Goal: Information Seeking & Learning: Compare options

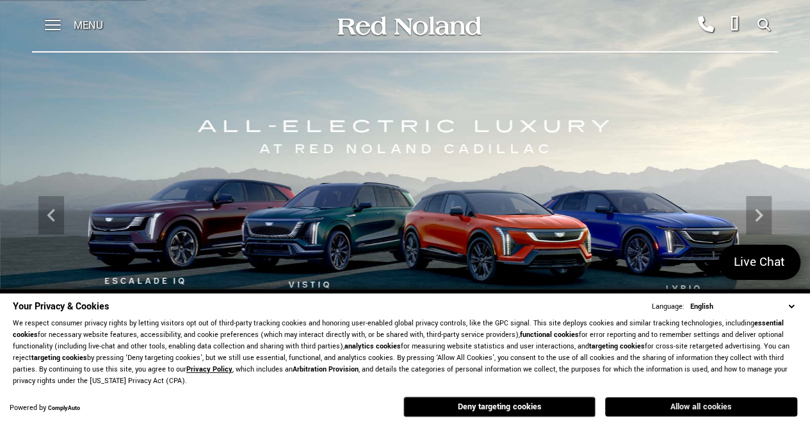
click at [699, 404] on button "Allow all cookies" at bounding box center [701, 406] width 192 height 19
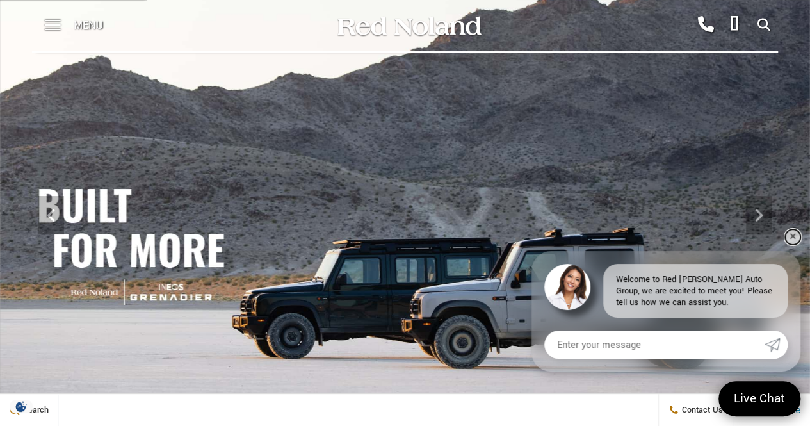
click at [792, 229] on link "✕" at bounding box center [792, 236] width 15 height 15
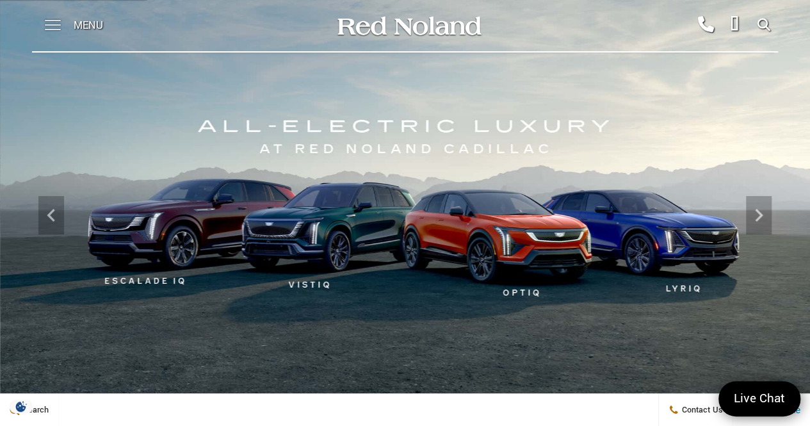
click at [55, 28] on span at bounding box center [53, 25] width 16 height 51
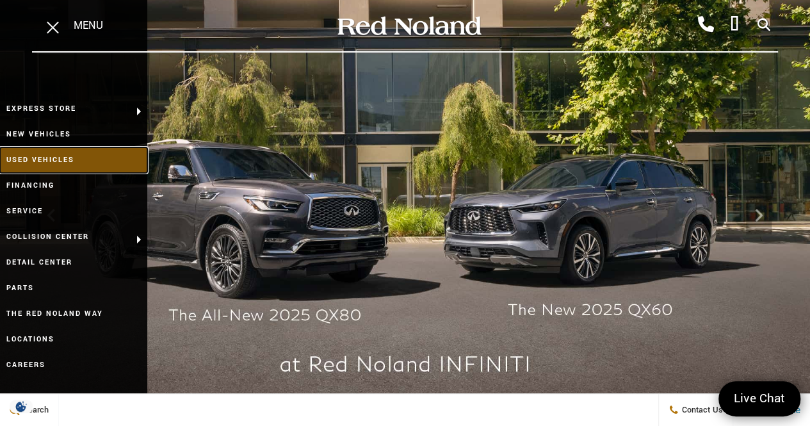
click at [66, 157] on link "Used Vehicles" at bounding box center [73, 160] width 147 height 26
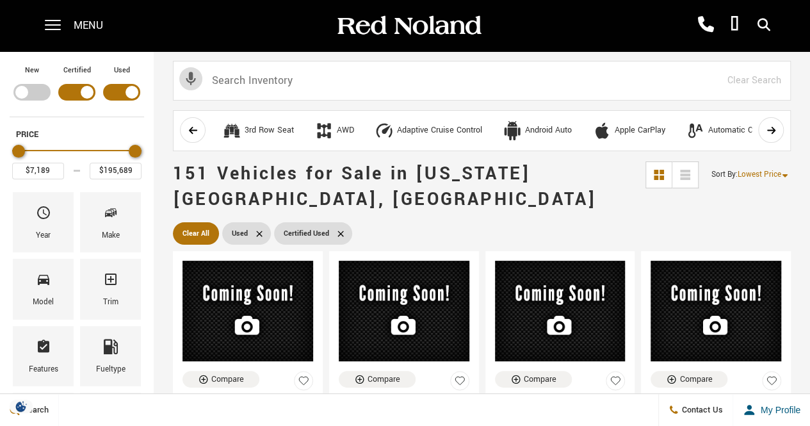
click at [803, 410] on div "My Profile" at bounding box center [771, 409] width 77 height 13
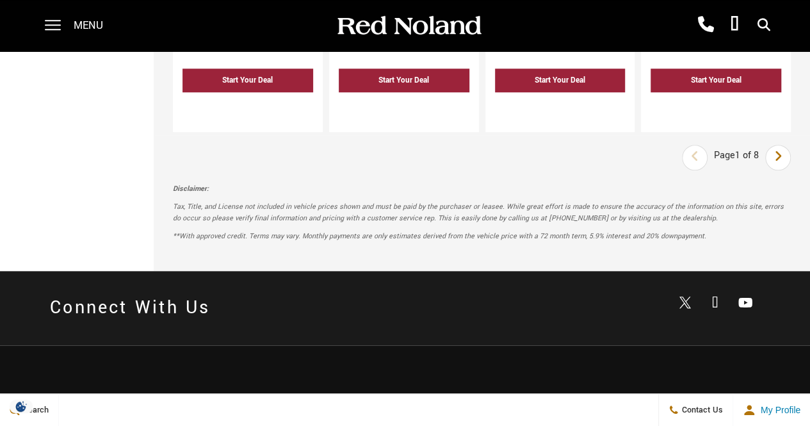
scroll to position [2944, 0]
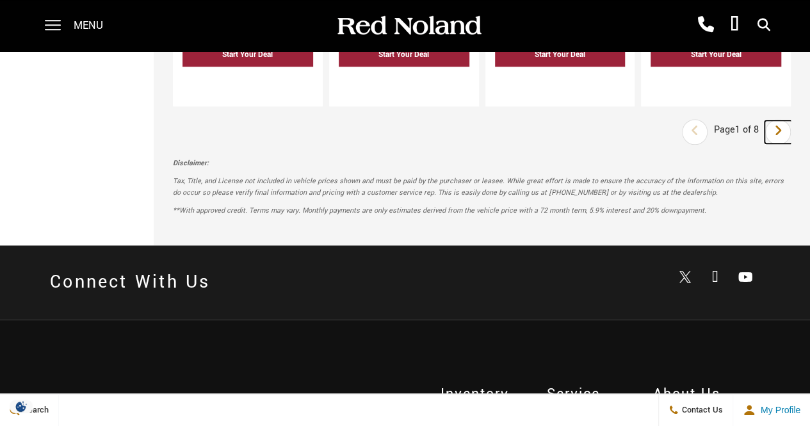
click at [782, 120] on icon "next page" at bounding box center [778, 130] width 8 height 20
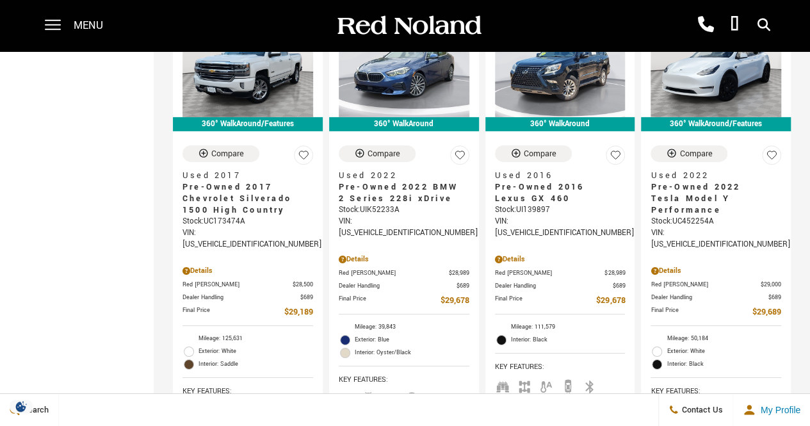
scroll to position [2006, 0]
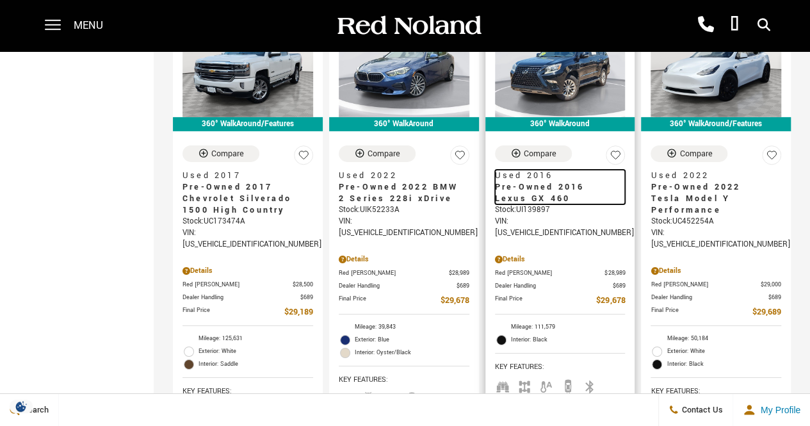
click at [538, 181] on span "Pre-Owned 2016 Lexus GX 460" at bounding box center [555, 192] width 121 height 23
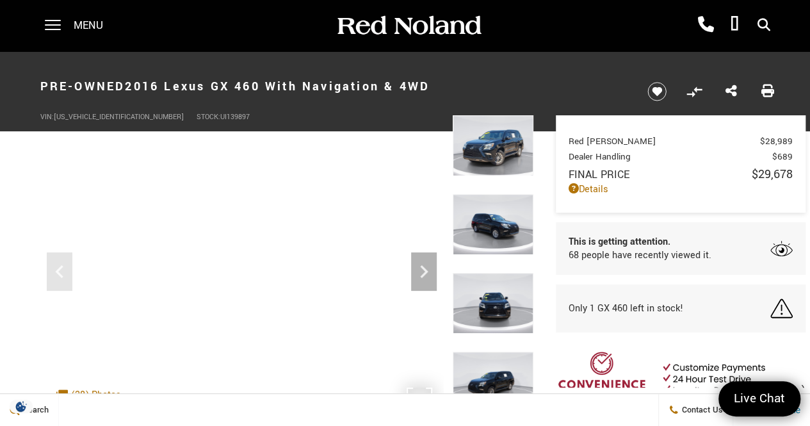
click at [287, 374] on iframe at bounding box center [241, 266] width 403 height 302
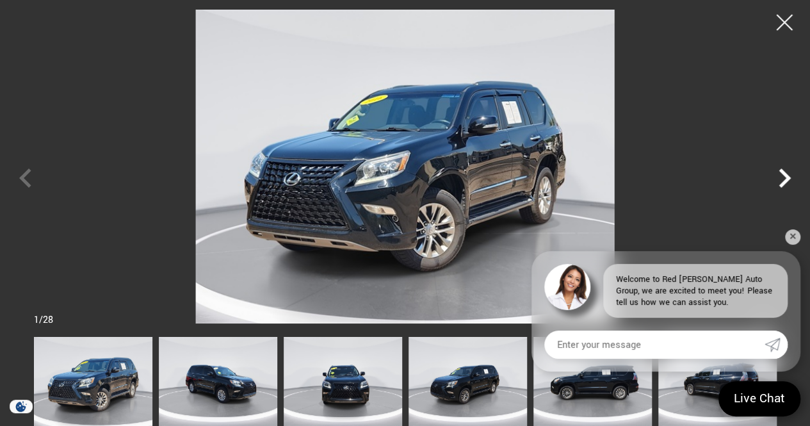
click at [785, 172] on icon "Next" at bounding box center [784, 178] width 38 height 38
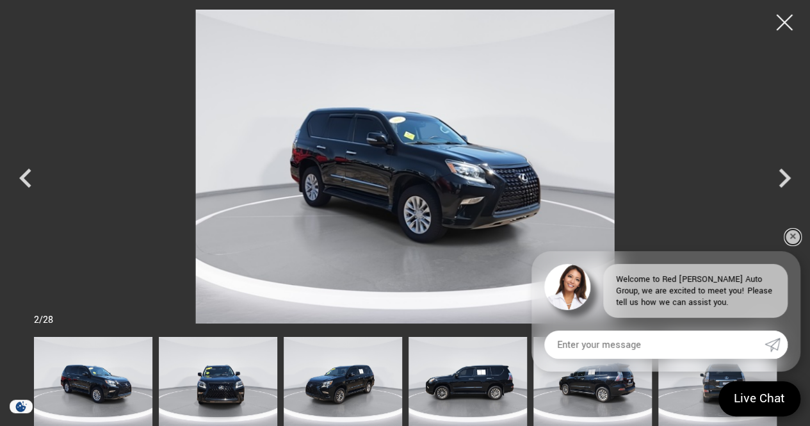
click at [793, 232] on link "✕" at bounding box center [792, 236] width 15 height 15
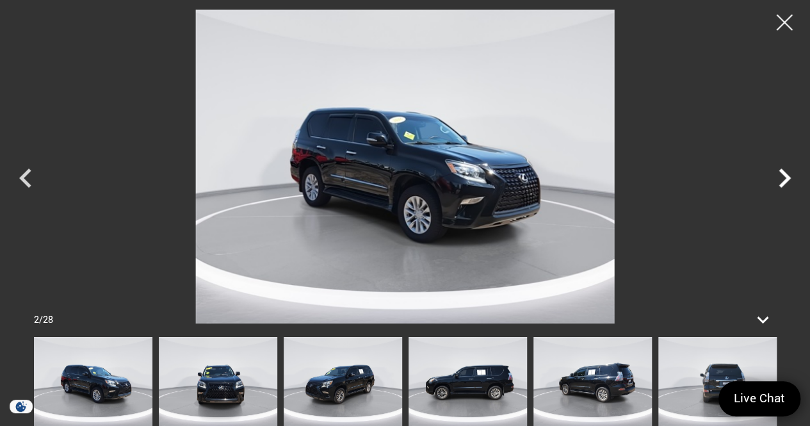
click at [782, 179] on icon "Next" at bounding box center [784, 178] width 38 height 38
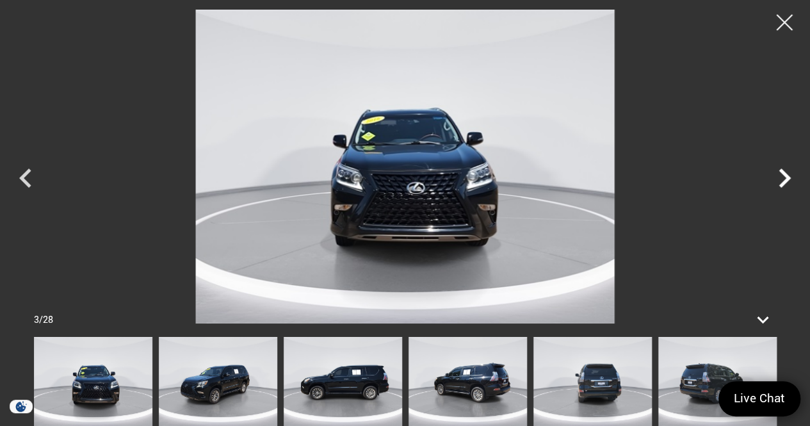
click at [782, 179] on icon "Next" at bounding box center [784, 178] width 38 height 38
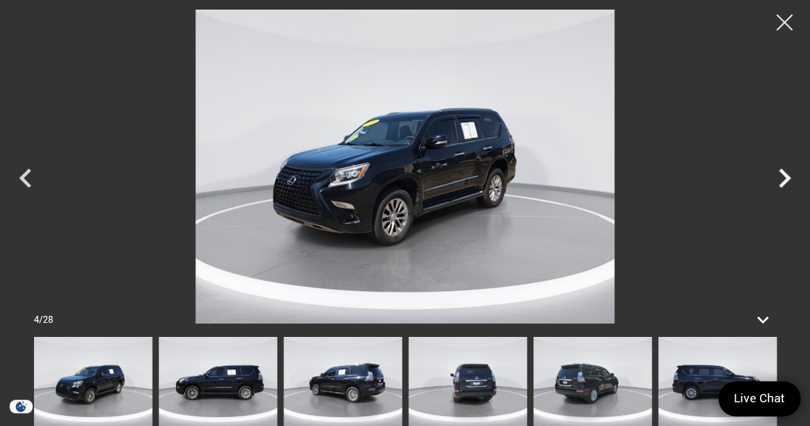
click at [782, 179] on icon "Next" at bounding box center [784, 178] width 38 height 38
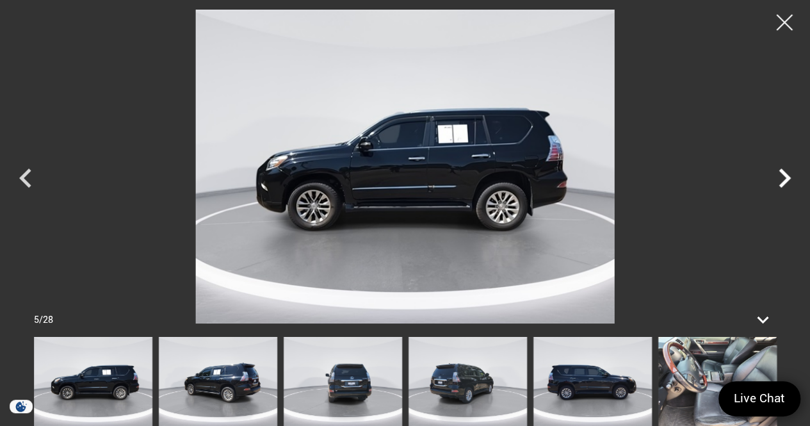
click at [782, 179] on icon "Next" at bounding box center [784, 178] width 38 height 38
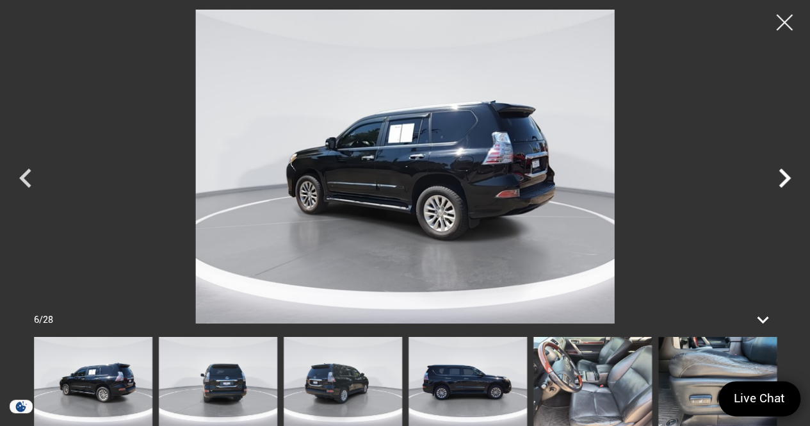
click at [782, 179] on icon "Next" at bounding box center [784, 178] width 38 height 38
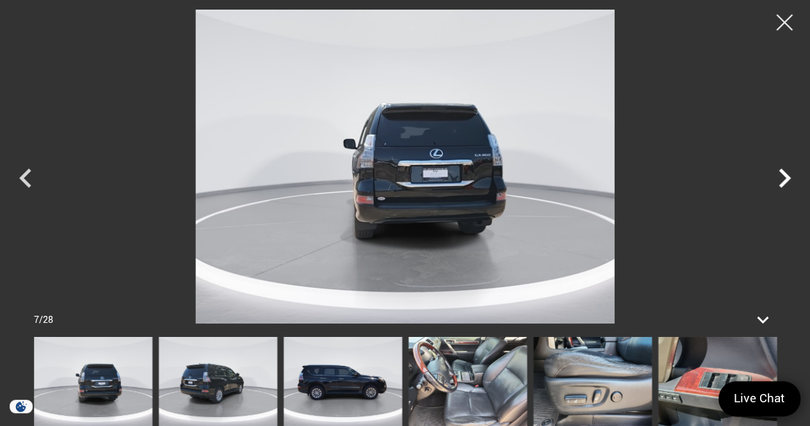
click at [782, 179] on icon "Next" at bounding box center [784, 178] width 38 height 38
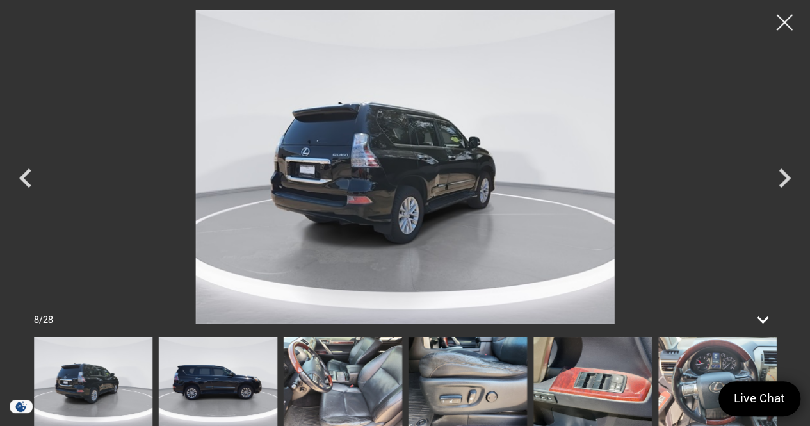
click at [379, 207] on img at bounding box center [405, 167] width 682 height 314
click at [28, 175] on icon "Previous" at bounding box center [25, 178] width 38 height 38
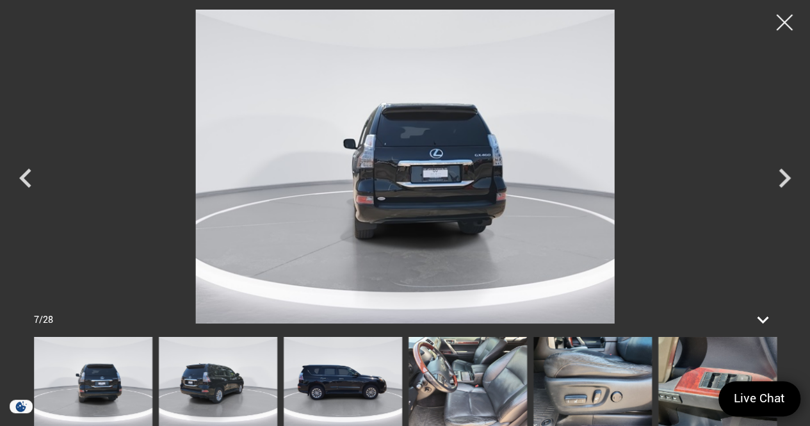
click at [333, 389] on img at bounding box center [343, 381] width 118 height 89
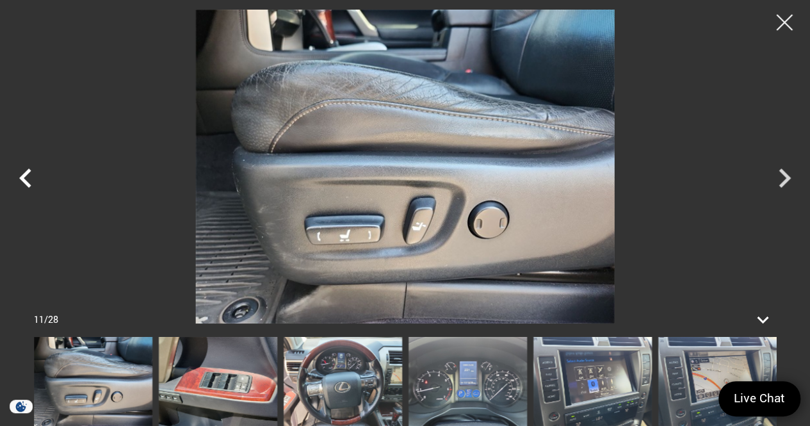
click at [31, 177] on icon "Previous" at bounding box center [25, 178] width 38 height 38
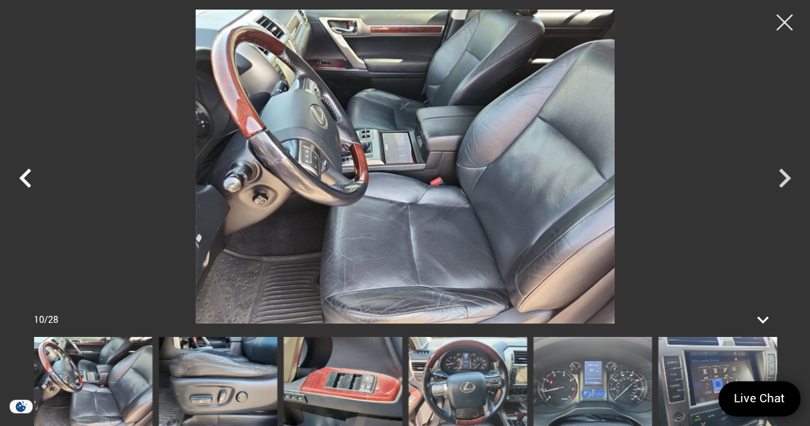
click at [31, 177] on icon "Previous" at bounding box center [25, 178] width 38 height 38
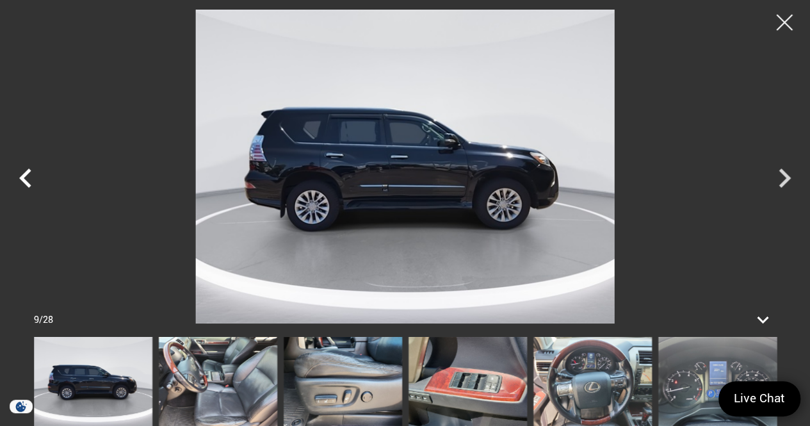
click at [31, 177] on icon "Previous" at bounding box center [25, 178] width 38 height 38
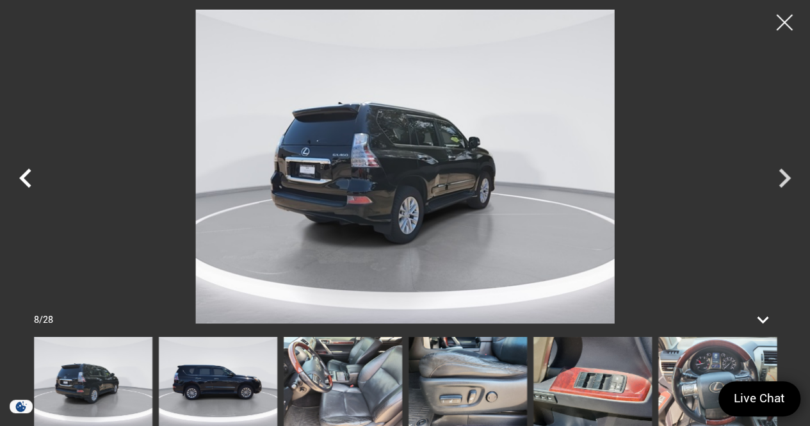
click at [31, 177] on icon "Previous" at bounding box center [25, 178] width 38 height 38
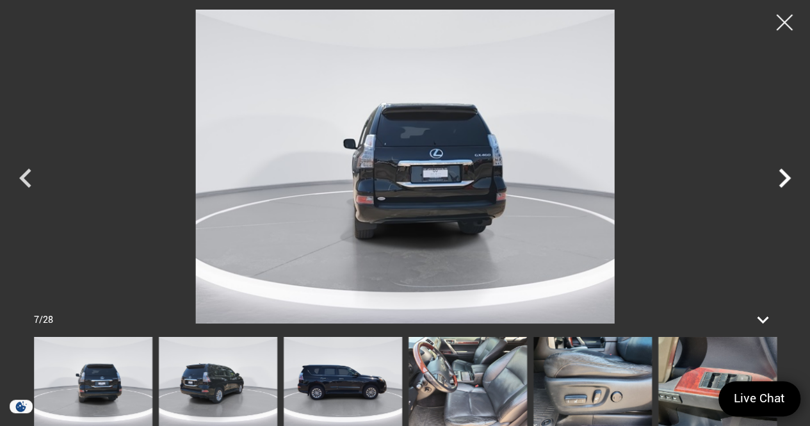
click at [782, 176] on icon "Next" at bounding box center [784, 178] width 38 height 38
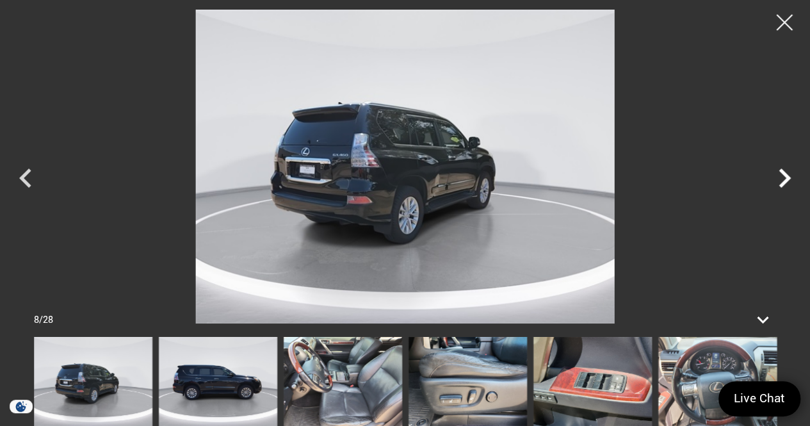
click at [782, 176] on icon "Next" at bounding box center [784, 178] width 38 height 38
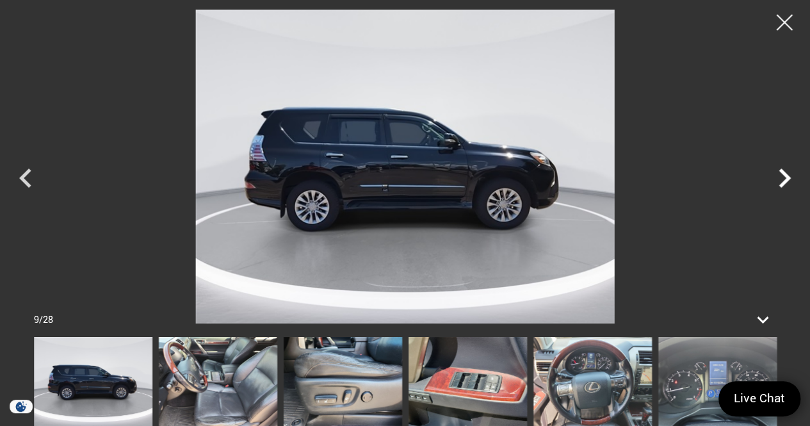
click at [782, 176] on icon "Next" at bounding box center [784, 178] width 38 height 38
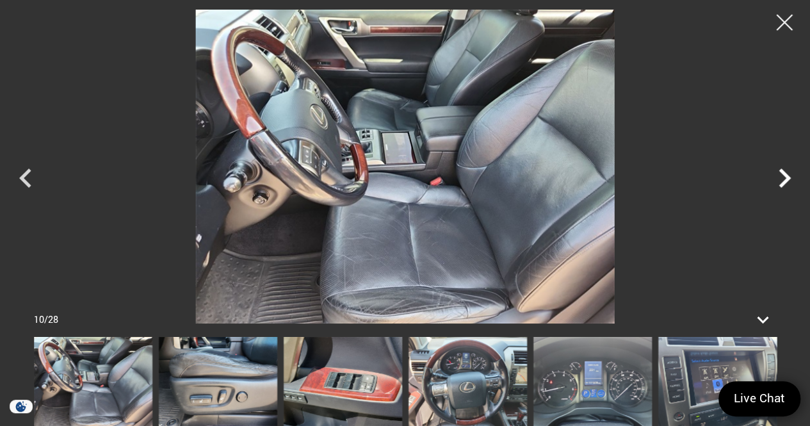
click at [782, 176] on icon "Next" at bounding box center [784, 178] width 38 height 38
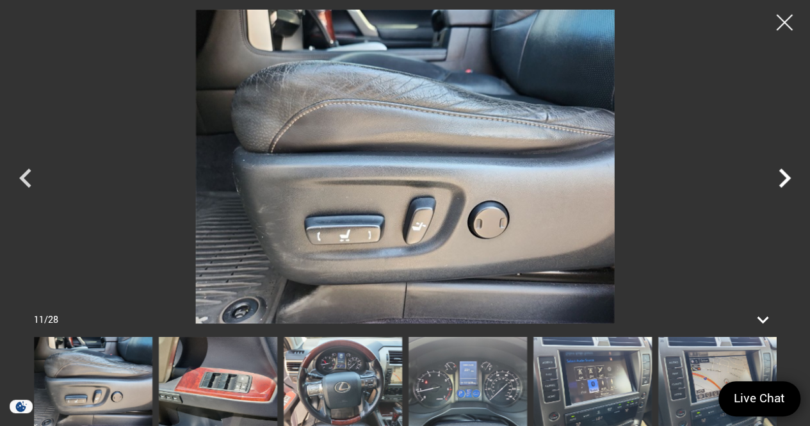
click at [782, 176] on icon "Next" at bounding box center [784, 178] width 38 height 38
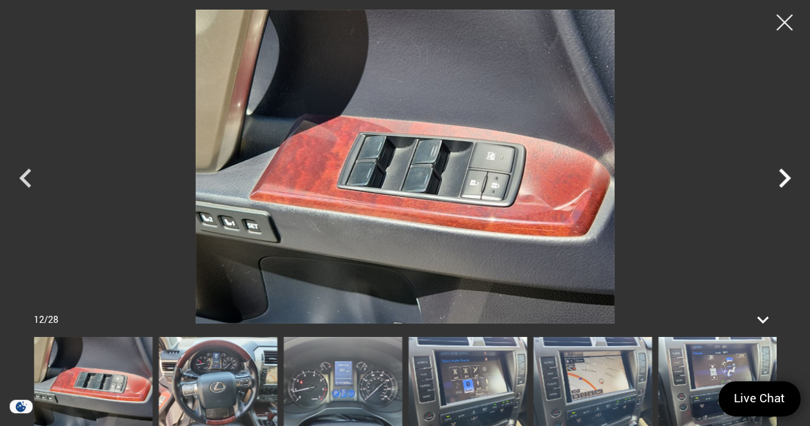
click at [782, 176] on icon "Next" at bounding box center [784, 178] width 38 height 38
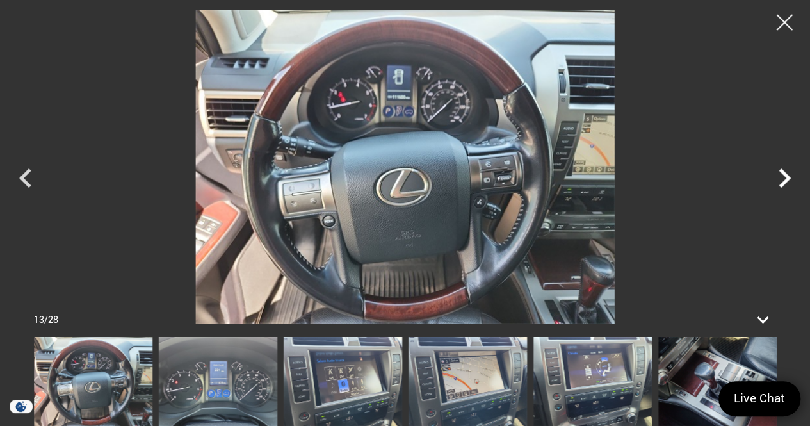
click at [782, 176] on icon "Next" at bounding box center [784, 178] width 38 height 38
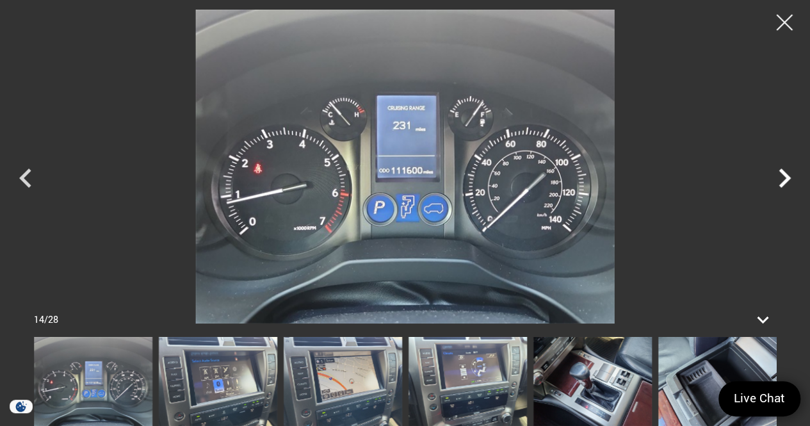
click at [782, 176] on icon "Next" at bounding box center [784, 178] width 38 height 38
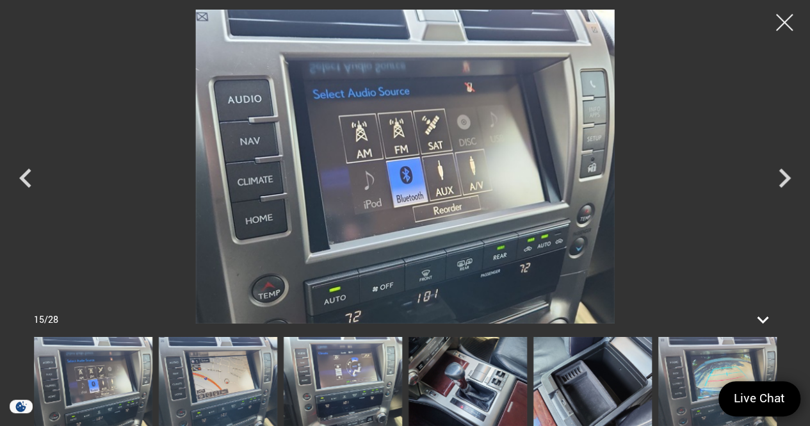
click at [787, 15] on div at bounding box center [784, 23] width 34 height 34
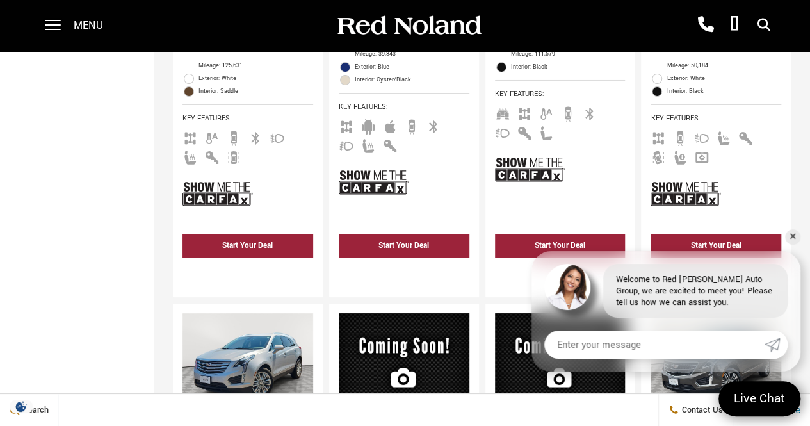
scroll to position [2287, 0]
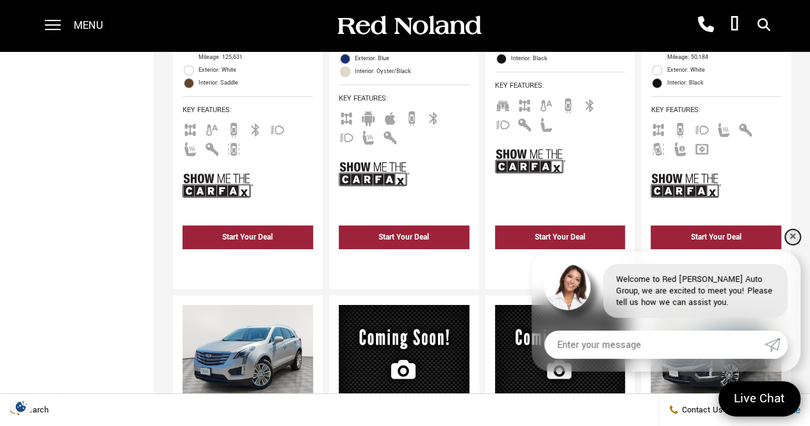
click at [794, 231] on link "✕" at bounding box center [792, 236] width 15 height 15
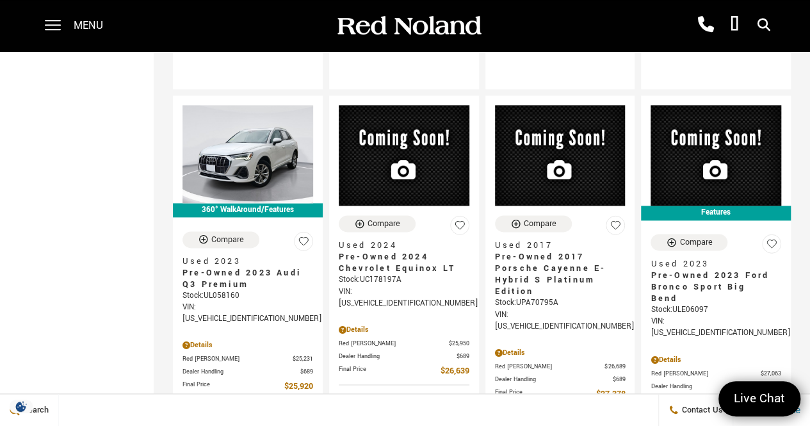
scroll to position [726, 0]
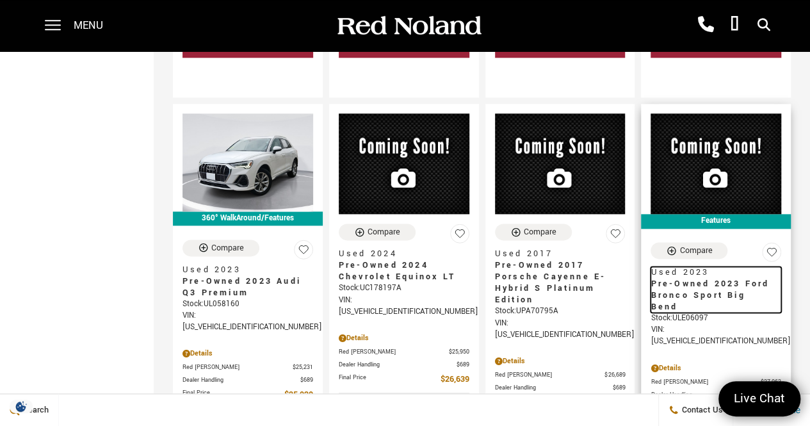
click at [696, 278] on span "Pre-Owned 2023 Ford Bronco Sport Big Bend" at bounding box center [710, 295] width 121 height 35
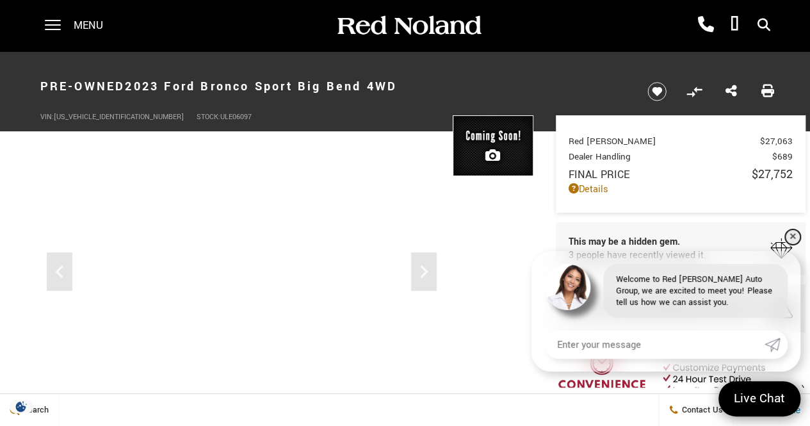
click at [792, 231] on link "✕" at bounding box center [792, 236] width 15 height 15
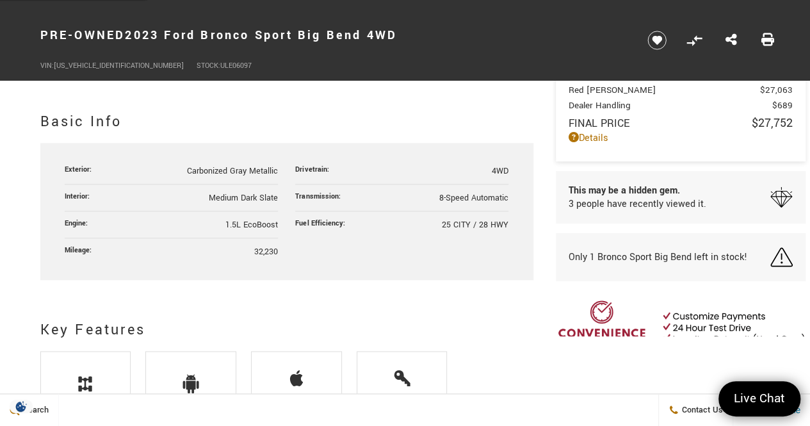
scroll to position [642, 0]
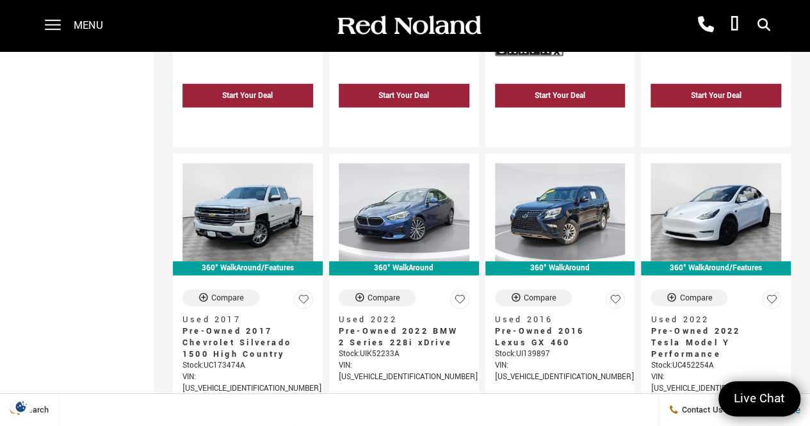
scroll to position [1864, 0]
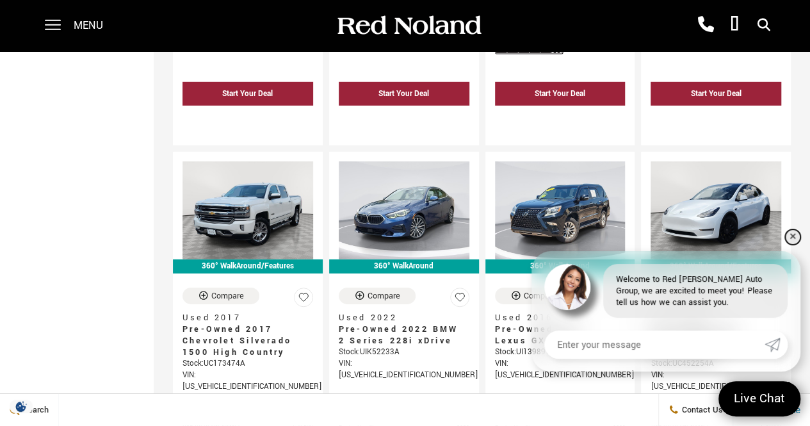
click at [792, 236] on link "✕" at bounding box center [792, 236] width 15 height 15
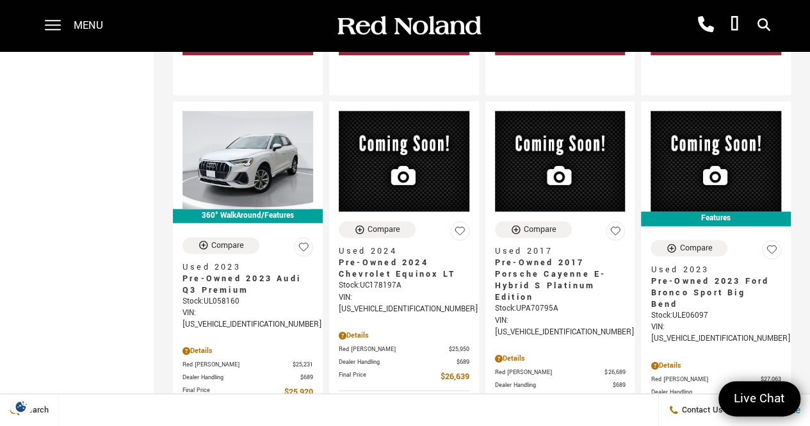
scroll to position [730, 0]
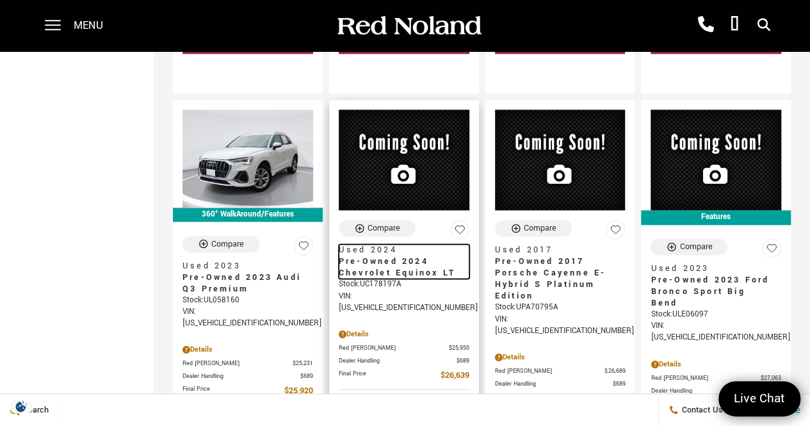
click at [394, 255] on span "Pre-Owned 2024 Chevrolet Equinox LT" at bounding box center [399, 266] width 121 height 23
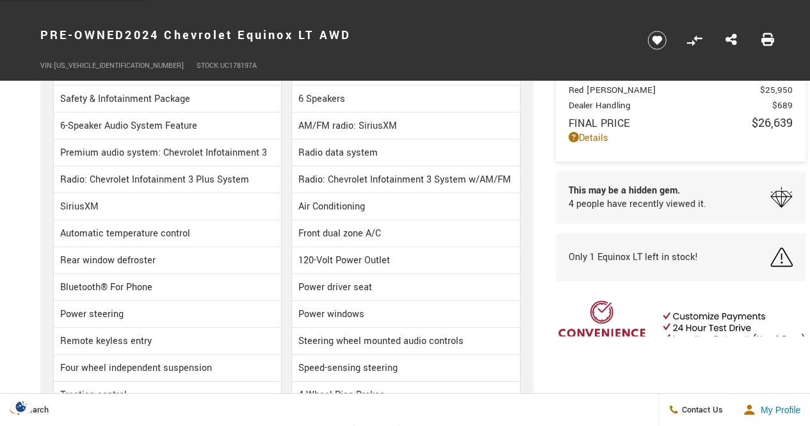
scroll to position [1716, 0]
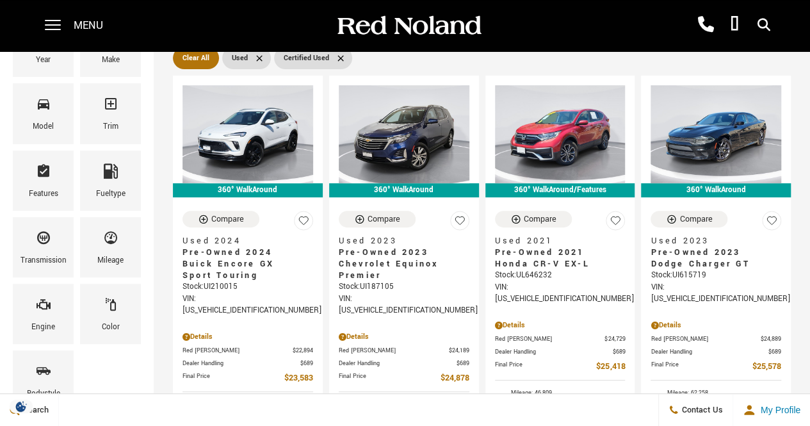
scroll to position [177, 0]
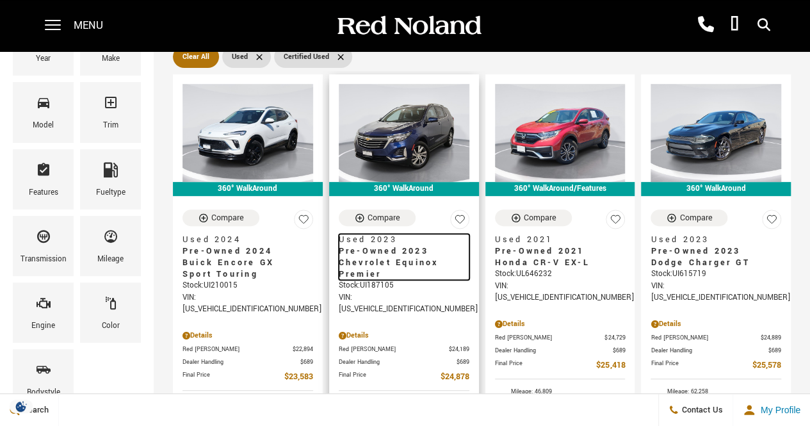
click at [398, 245] on span "Pre-Owned 2023 Chevrolet Equinox Premier" at bounding box center [399, 262] width 121 height 35
click at [365, 248] on span "Pre-Owned 2023 Chevrolet Equinox Premier" at bounding box center [399, 262] width 121 height 35
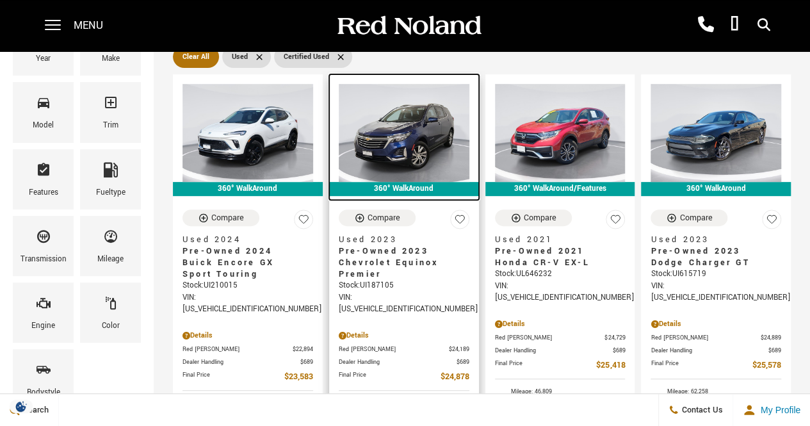
click at [421, 114] on img at bounding box center [404, 133] width 131 height 98
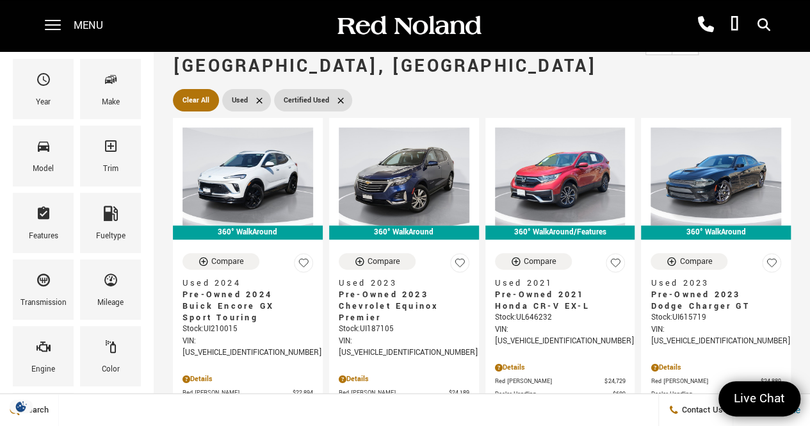
scroll to position [135, 0]
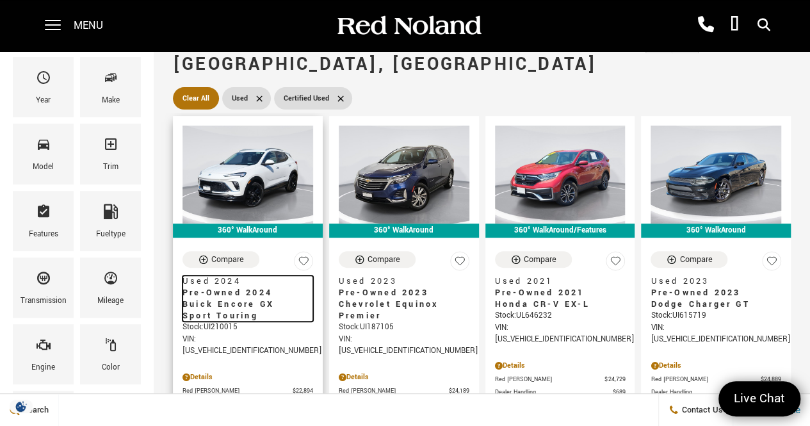
click at [219, 287] on span "Pre-Owned 2024 Buick Encore GX Sport Touring" at bounding box center [242, 304] width 121 height 35
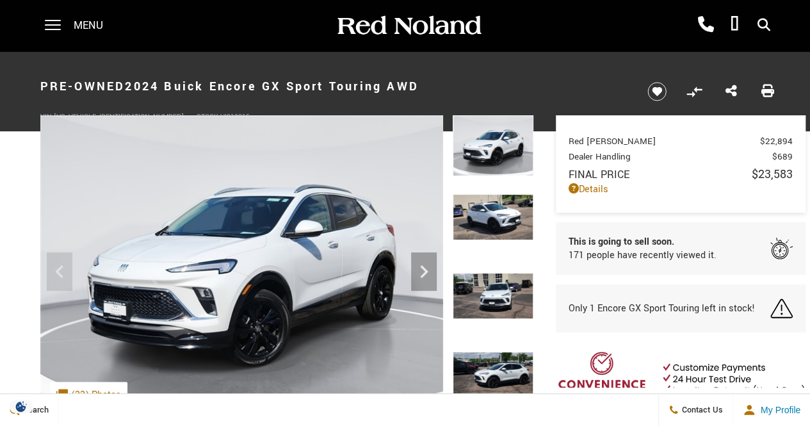
click at [333, 278] on img at bounding box center [241, 266] width 403 height 302
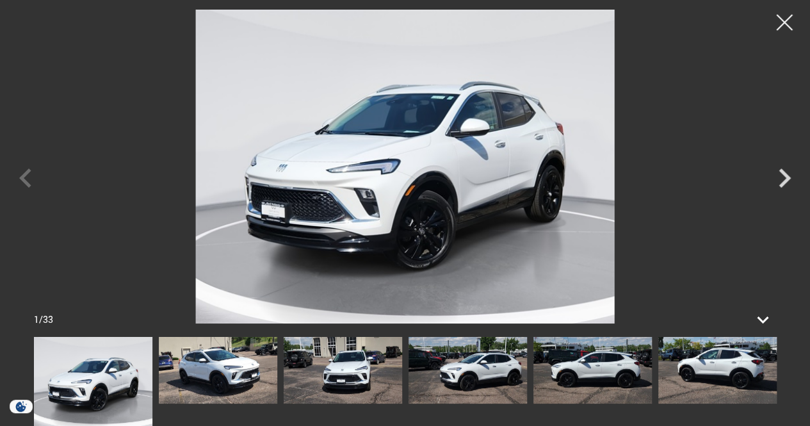
click at [792, 187] on icon "Next" at bounding box center [784, 178] width 38 height 38
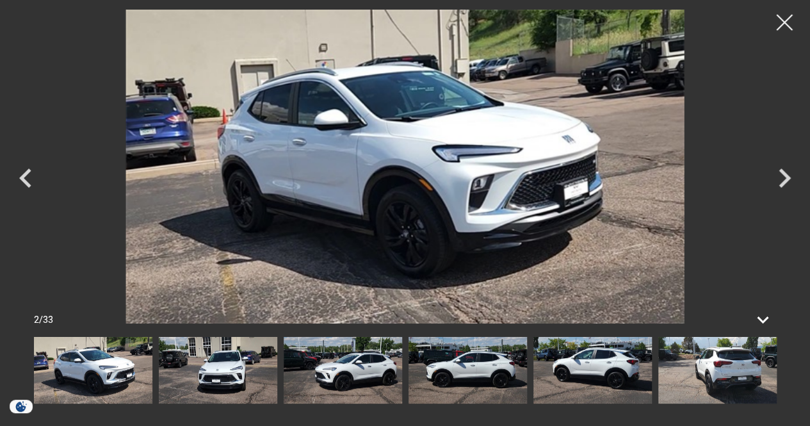
click at [788, 182] on icon "Next" at bounding box center [784, 178] width 38 height 38
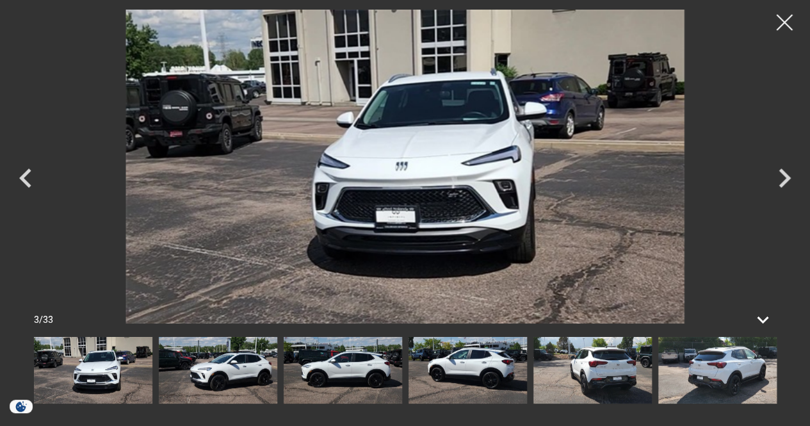
click at [780, 184] on icon "Next" at bounding box center [784, 177] width 12 height 19
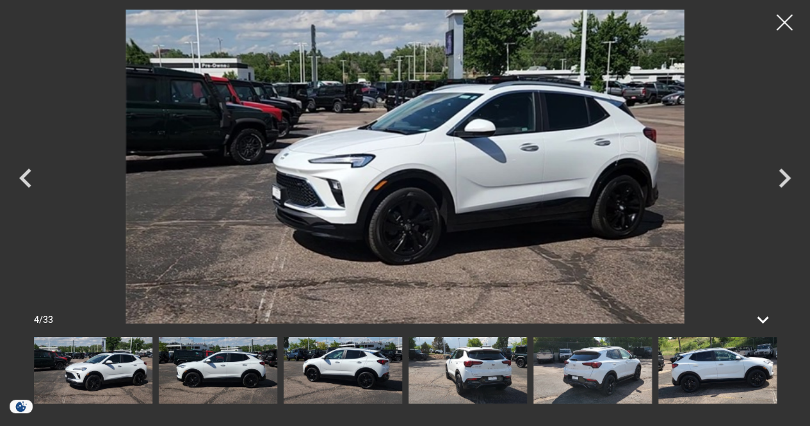
click at [787, 182] on icon "Next" at bounding box center [784, 178] width 38 height 38
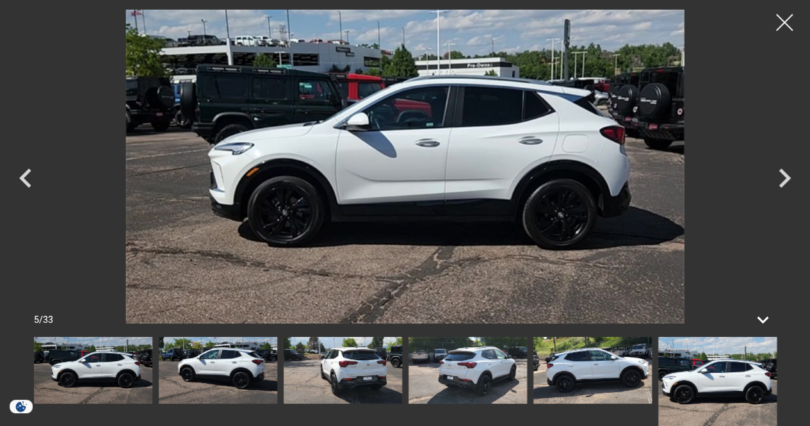
click at [787, 29] on div at bounding box center [784, 23] width 34 height 34
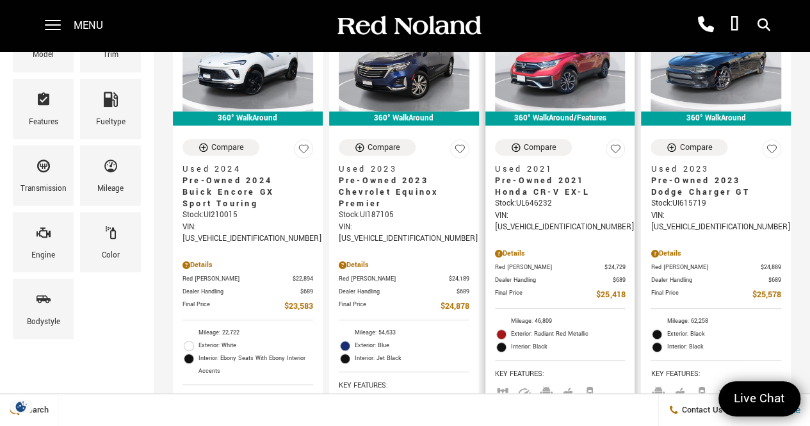
click at [499, 315] on li "Mileage: 46,809" at bounding box center [560, 321] width 131 height 13
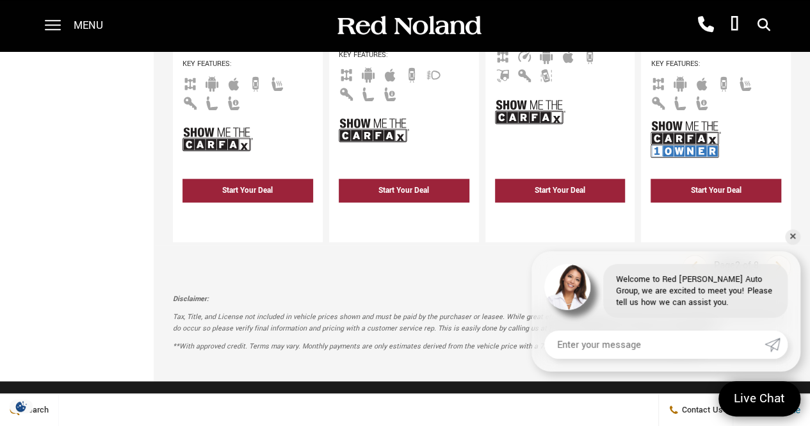
scroll to position [2909, 0]
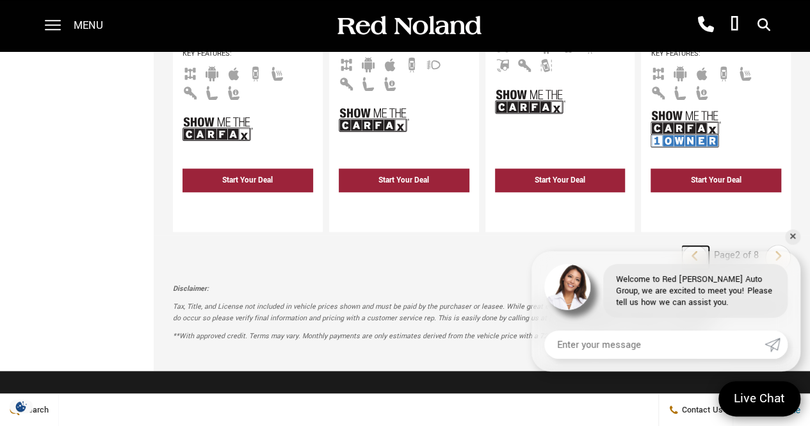
click at [699, 246] on icon "previous page" at bounding box center [695, 256] width 8 height 20
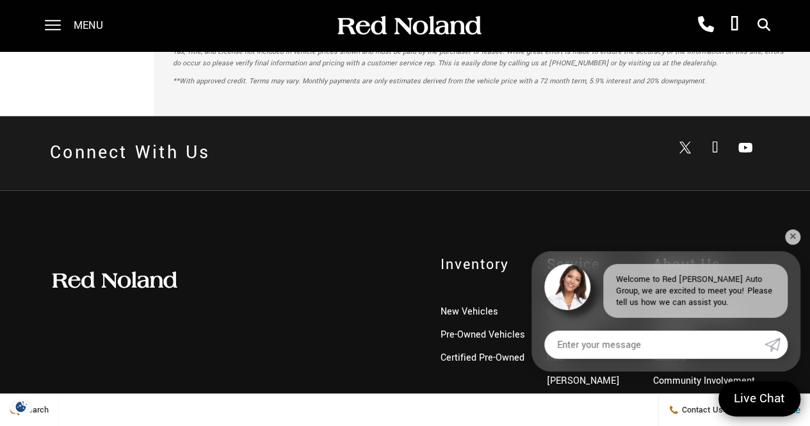
scroll to position [3139, 0]
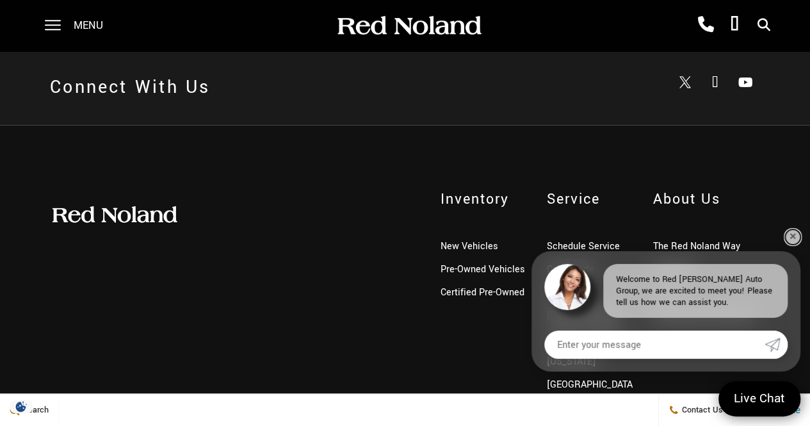
click at [796, 237] on link "✕" at bounding box center [792, 236] width 15 height 15
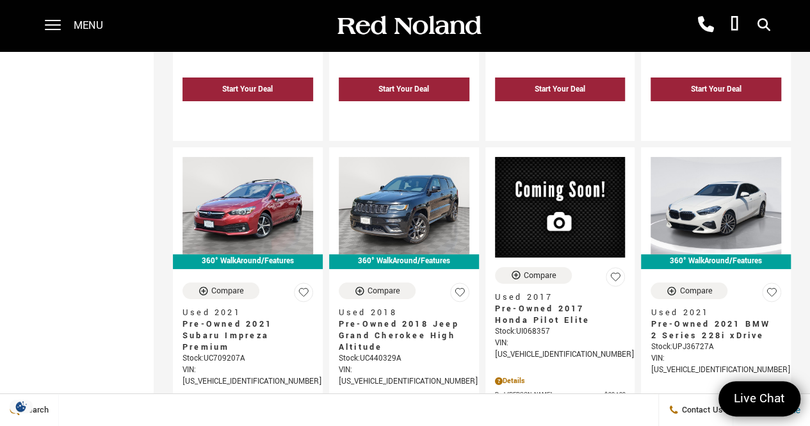
scroll to position [2344, 0]
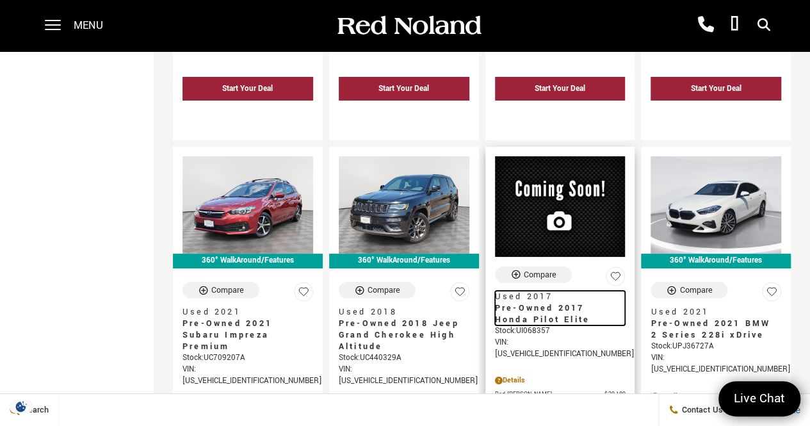
click at [566, 302] on span "Pre-Owned 2017 Honda Pilot Elite" at bounding box center [555, 313] width 121 height 23
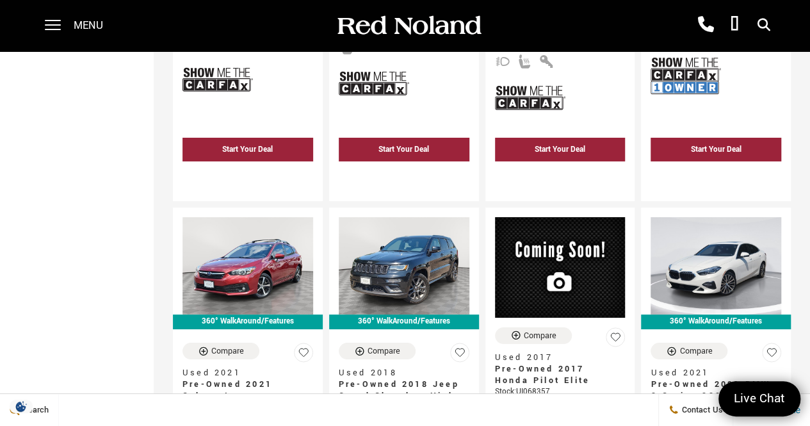
scroll to position [2283, 0]
click at [406, 378] on span "Pre-Owned 2018 Jeep Grand Cherokee High Altitude" at bounding box center [399, 395] width 121 height 35
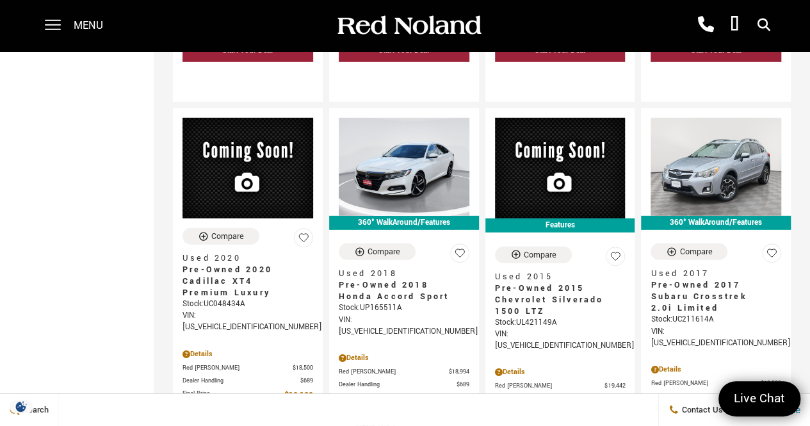
scroll to position [1812, 0]
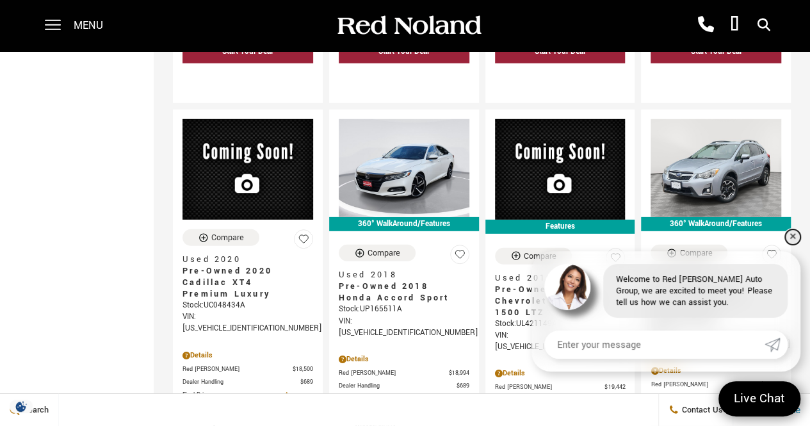
click at [795, 236] on link "✕" at bounding box center [792, 236] width 15 height 15
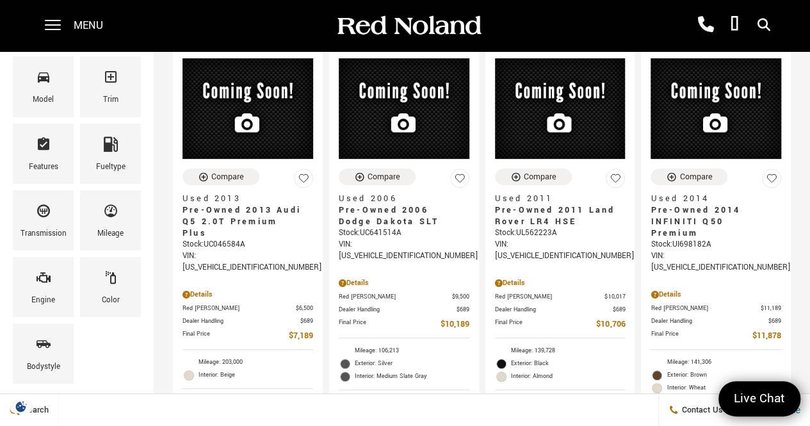
scroll to position [203, 0]
